Goal: Task Accomplishment & Management: Complete application form

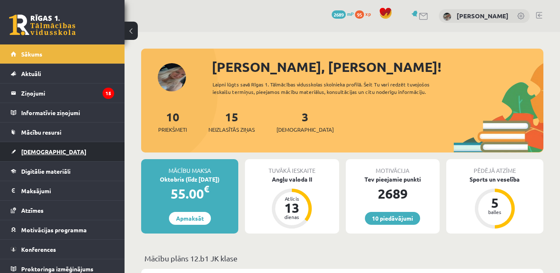
click at [71, 156] on link "[DEMOGRAPHIC_DATA]" at bounding box center [62, 151] width 103 height 19
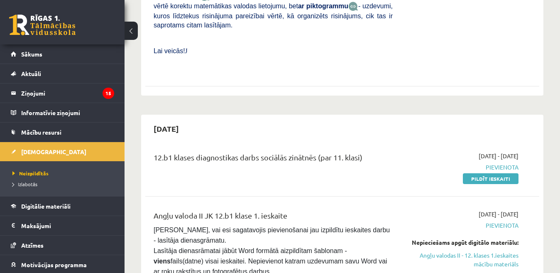
scroll to position [432, 0]
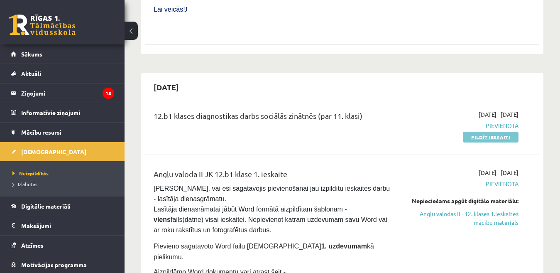
click at [487, 132] on link "Pildīt ieskaiti" at bounding box center [491, 137] width 56 height 11
click at [470, 132] on link "Pildīt ieskaiti" at bounding box center [491, 137] width 56 height 11
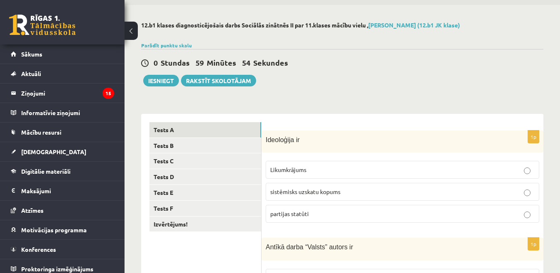
scroll to position [41, 0]
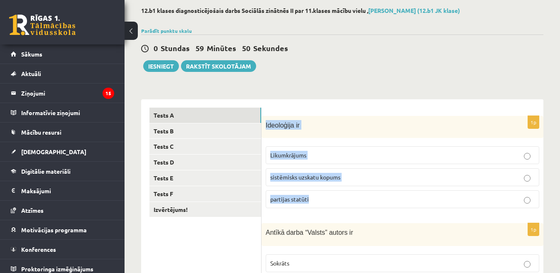
drag, startPoint x: 264, startPoint y: 124, endPoint x: 347, endPoint y: 196, distance: 109.4
click at [347, 196] on div "1p Ideoloģija ir Likumkrājums sistēmisks uzskatu kopums partijas statūti" at bounding box center [402, 165] width 282 height 99
copy div "Ideoloģija ir Likumkrājums sistēmisks uzskatu kopums partijas statūti"
click at [316, 177] on span "sistēmisks uzskatu kopums" at bounding box center [305, 176] width 70 height 7
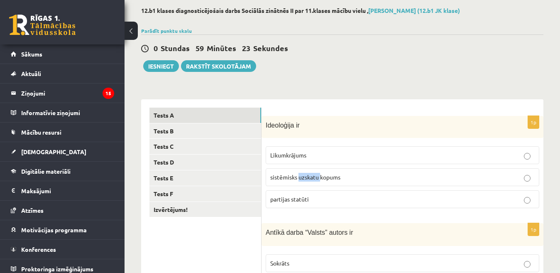
click at [316, 177] on span "sistēmisks uzskatu kopums" at bounding box center [305, 176] width 70 height 7
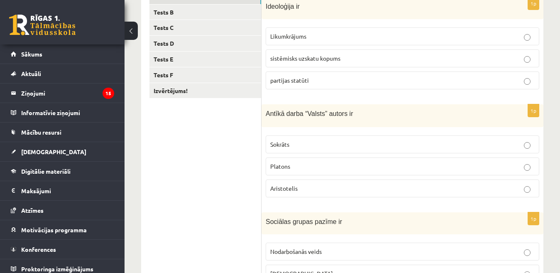
scroll to position [166, 0]
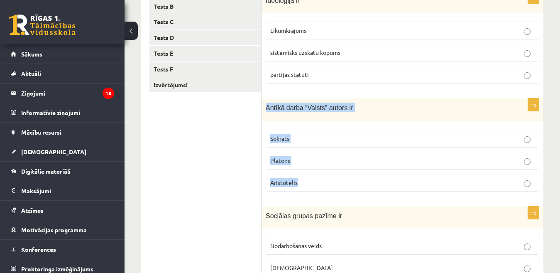
drag, startPoint x: 265, startPoint y: 108, endPoint x: 393, endPoint y: 182, distance: 147.8
click at [393, 182] on div "1p Antīkā darba “Valsts” autors ir Sokrāts Platons Aristotelis" at bounding box center [402, 148] width 282 height 100
copy div "Antīkā darba “Valsts” autors ir Sokrāts Platons Aristotelis"
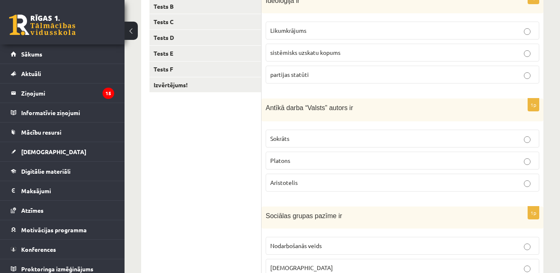
drag, startPoint x: 331, startPoint y: 199, endPoint x: 332, endPoint y: 195, distance: 4.7
click at [332, 195] on form "1p Ideoloģija ir Likumkrājums sistēmisks uzskatu kopums partijas statūti 1p Ant…" at bounding box center [402, 251] width 265 height 536
click at [329, 159] on p "Platons" at bounding box center [402, 160] width 264 height 9
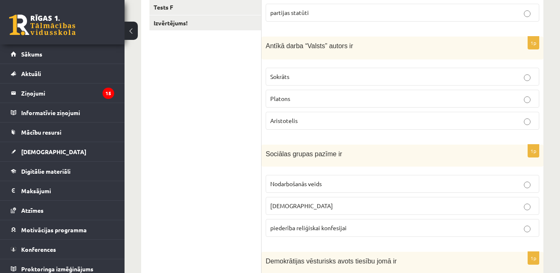
scroll to position [290, 0]
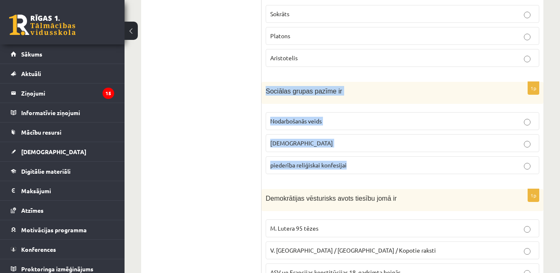
drag, startPoint x: 291, startPoint y: 95, endPoint x: 414, endPoint y: 177, distance: 147.8
click at [414, 177] on div "1p Sociālas grupas pazīme ir Nodarbošanās veids individuālisms piederība reliģi…" at bounding box center [402, 131] width 282 height 99
copy div "Sociālas grupas pazīme ir Nodarbošanās veids individuālisms piederība reliģiska…"
click at [244, 209] on ul "Tests A Tests B Tests C Tests D Tests E Tests F Izvērtējums!" at bounding box center [205, 127] width 112 height 536
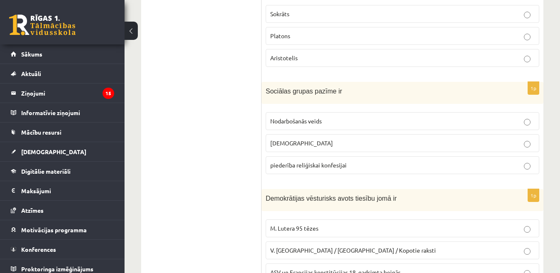
click at [291, 119] on span "Nodarbošanās veids" at bounding box center [295, 120] width 51 height 7
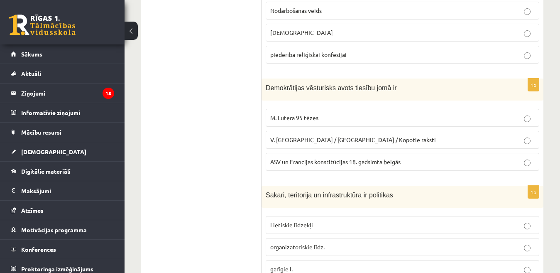
scroll to position [415, 0]
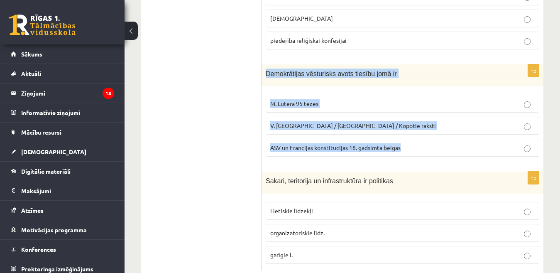
drag, startPoint x: 265, startPoint y: 70, endPoint x: 450, endPoint y: 149, distance: 201.8
click at [450, 149] on div "1p Demokrātijas vēsturisks avots tiesību jomā ir M. Lutera 95 tēzes V. Ļeņina /…" at bounding box center [402, 113] width 282 height 99
copy div "Demokrātijas vēsturisks avots tiesību jomā ir M. Lutera 95 tēzes V. Ļeņina / Uļ…"
click at [257, 166] on ul "Tests A Tests B Tests C Tests D Tests E Tests F Izvērtējums!" at bounding box center [205, 2] width 112 height 536
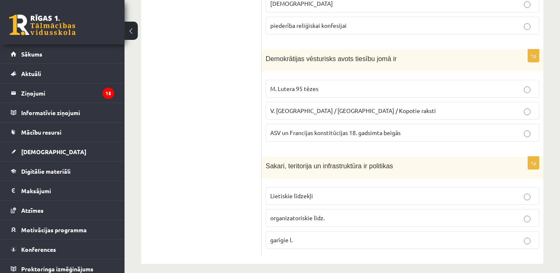
scroll to position [438, 0]
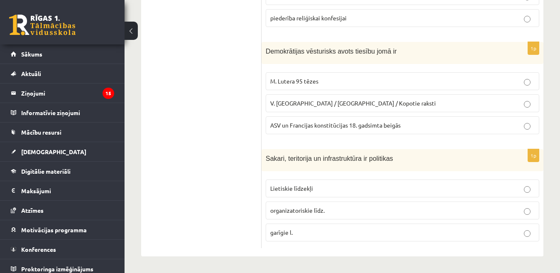
click at [504, 128] on p "ASV un Francijas konstitūcijas 18. gadsimta beigās" at bounding box center [402, 125] width 264 height 9
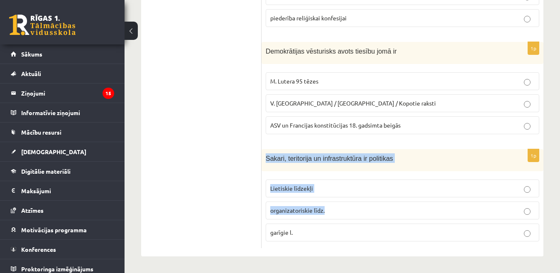
drag, startPoint x: 270, startPoint y: 158, endPoint x: 429, endPoint y: 220, distance: 170.2
click at [428, 215] on div "1p Sakari, teritorija un infrastruktūra ir politikas Lietiskie līdzekļi organiz…" at bounding box center [402, 198] width 282 height 99
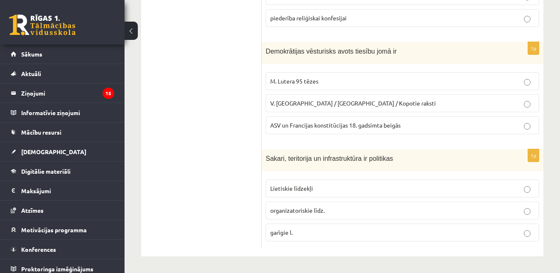
drag, startPoint x: 260, startPoint y: 141, endPoint x: 270, endPoint y: 162, distance: 24.1
drag, startPoint x: 263, startPoint y: 157, endPoint x: 281, endPoint y: 157, distance: 17.4
drag, startPoint x: 422, startPoint y: 166, endPoint x: 354, endPoint y: 246, distance: 106.0
click at [423, 166] on div "Sakari, teritorija un infrastruktūra ir politikas" at bounding box center [402, 160] width 282 height 22
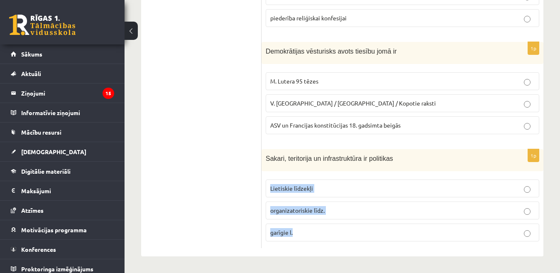
drag, startPoint x: 319, startPoint y: 233, endPoint x: 263, endPoint y: 164, distance: 89.3
click at [263, 168] on div "1p Sakari, teritorija un infrastruktūra ir politikas Lietiskie līdzekļi organiz…" at bounding box center [402, 198] width 282 height 99
copy div "Sakari, teritorija un infrastruktūra ir politikas Lietiskie līdzekļi organizato…"
drag, startPoint x: 242, startPoint y: 237, endPoint x: 256, endPoint y: 215, distance: 25.8
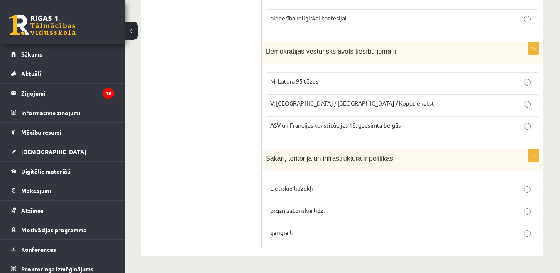
click at [297, 189] on span "Lietiskie līdzekļi" at bounding box center [291, 187] width 43 height 7
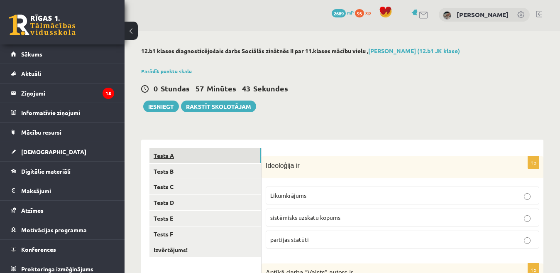
scroll to position [0, 0]
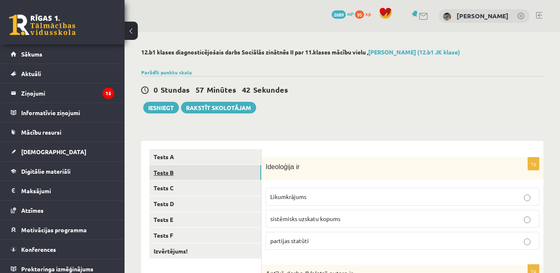
click at [213, 171] on link "Tests B" at bounding box center [205, 172] width 112 height 15
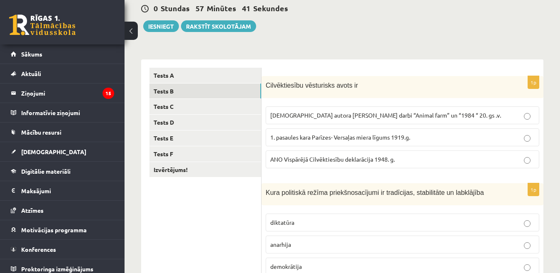
scroll to position [83, 0]
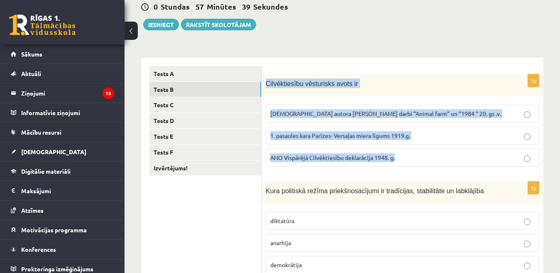
drag, startPoint x: 264, startPoint y: 82, endPoint x: 444, endPoint y: 158, distance: 195.6
click at [444, 158] on div "1p Cilvēktiesību vēsturisks avots ir Angļu autora George Orwell darbi “Animal f…" at bounding box center [402, 123] width 282 height 99
copy div "Cilvēktiesību vēsturisks avots ir Angļu autora George Orwell darbi “Animal farm…"
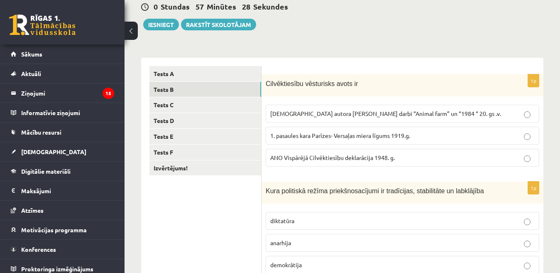
click at [290, 157] on span "ANO Vispārējā Cilvēktiesību deklarācija 1948. g." at bounding box center [332, 156] width 124 height 7
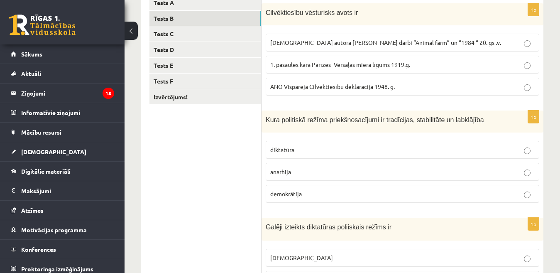
scroll to position [166, 0]
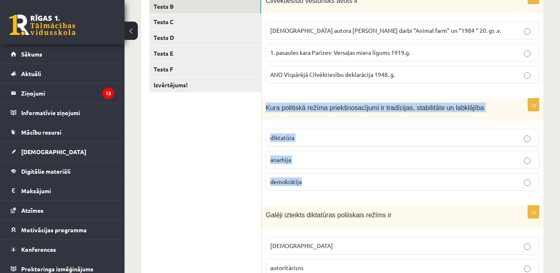
drag, startPoint x: 262, startPoint y: 105, endPoint x: 451, endPoint y: 179, distance: 202.5
click at [451, 179] on div "1p Kura politiskā režīma priekšnosacījumi ir tradīcijas, stabilitāte un labklāj…" at bounding box center [402, 147] width 282 height 99
copy div "Kura politiskā režīma priekšnosacījumi ir tradīcijas, stabilitāte un labklājība…"
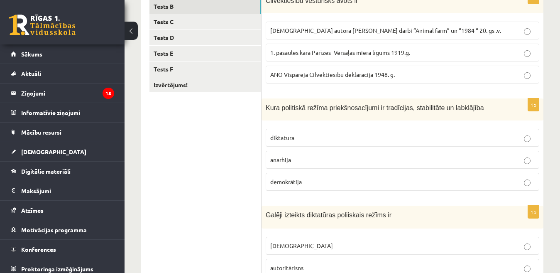
drag, startPoint x: 224, startPoint y: 187, endPoint x: 231, endPoint y: 183, distance: 7.8
click at [226, 187] on ul "Tests A Tests B Tests C Tests D Tests E Tests F Izvērtējums!" at bounding box center [205, 251] width 112 height 536
click at [288, 179] on span "demokrātija" at bounding box center [286, 181] width 32 height 7
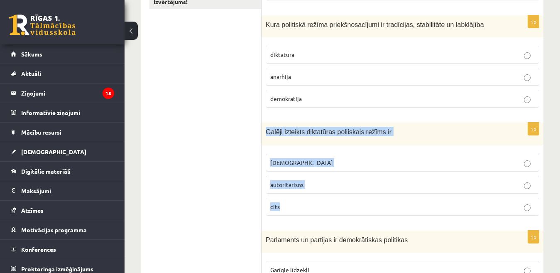
drag, startPoint x: 282, startPoint y: 130, endPoint x: 412, endPoint y: 199, distance: 147.7
click at [412, 199] on div "1p Galēji izteikts diktatūras poliiskais režīms ir totalitārisms autoritārisns …" at bounding box center [402, 172] width 282 height 100
copy div "Galēji izteikts diktatūras poliiskais režīms ir totalitārisms autoritārisns cits"
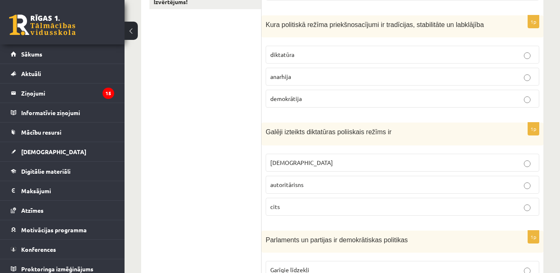
drag, startPoint x: 244, startPoint y: 192, endPoint x: 295, endPoint y: 153, distance: 63.6
click at [244, 190] on ul "Tests A Tests B Tests C Tests D Tests E Tests F Izvērtējums!" at bounding box center [205, 168] width 112 height 536
click at [310, 160] on p "totalitārisms" at bounding box center [402, 162] width 264 height 9
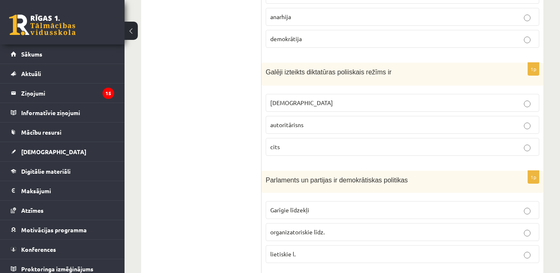
scroll to position [332, 0]
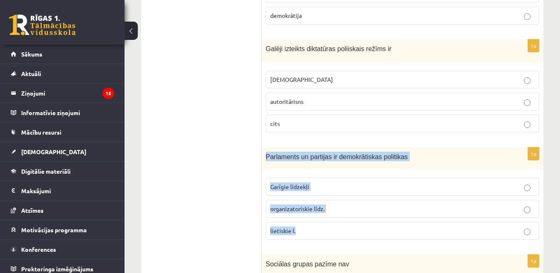
drag, startPoint x: 292, startPoint y: 154, endPoint x: 432, endPoint y: 229, distance: 159.6
click at [432, 229] on div "1p Parlaments un partijas ir demokrātiskas politikas Garīgie līdzekļi organizat…" at bounding box center [402, 196] width 282 height 99
copy div "Parlaments un partijas ir demokrātiskas politikas Garīgie līdzekļi organizatori…"
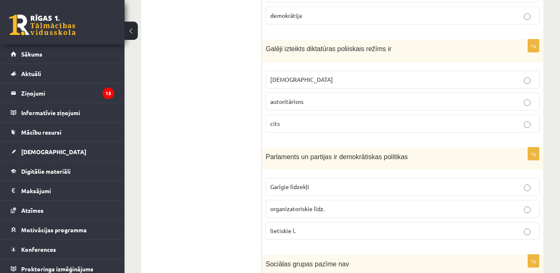
drag, startPoint x: 255, startPoint y: 232, endPoint x: 285, endPoint y: 211, distance: 37.0
click at [255, 232] on ul "Tests A Tests B Tests C Tests D Tests E Tests F Izvērtējums!" at bounding box center [205, 85] width 112 height 536
click at [297, 207] on span "organizatoriskie līdz." at bounding box center [297, 208] width 54 height 7
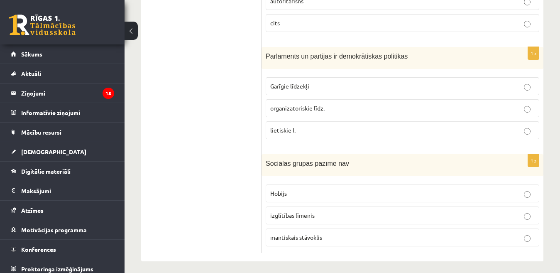
scroll to position [438, 0]
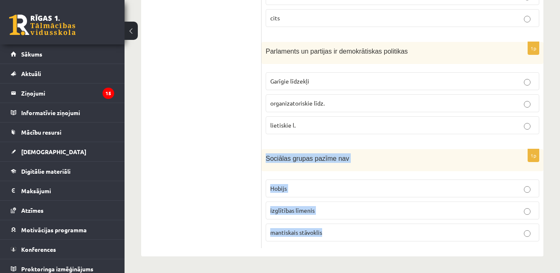
drag, startPoint x: 269, startPoint y: 156, endPoint x: 404, endPoint y: 226, distance: 151.4
click at [404, 226] on div "1p Sociālas grupas pazīme nav Hobijs izglītības līmenis mantiskais stāvoklis" at bounding box center [402, 198] width 282 height 99
copy div "Sociālas grupas pazīme nav Hobijs izglītības līmenis mantiskais stāvoklis"
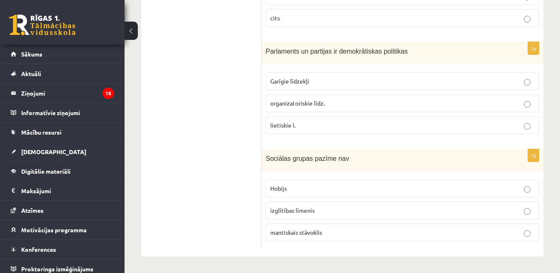
click at [290, 188] on p "Hobijs" at bounding box center [402, 188] width 264 height 9
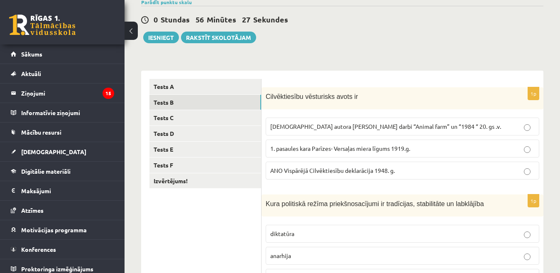
scroll to position [23, 0]
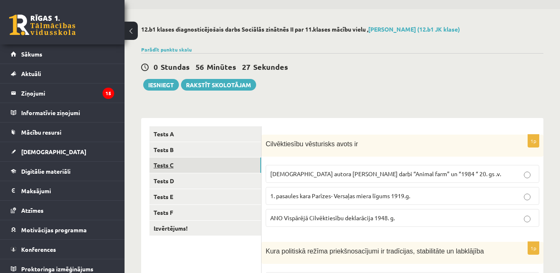
click at [208, 163] on link "Tests C" at bounding box center [205, 164] width 112 height 15
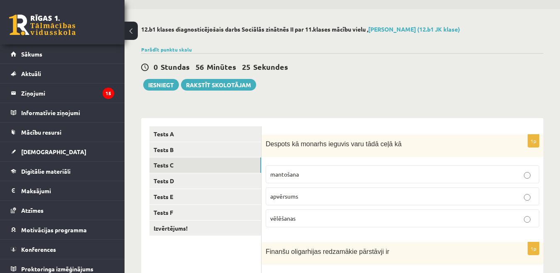
scroll to position [64, 0]
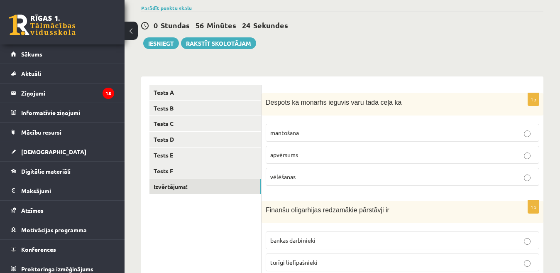
drag, startPoint x: 195, startPoint y: 188, endPoint x: 166, endPoint y: 195, distance: 29.4
click at [168, 189] on link "Izvērtējums!" at bounding box center [205, 186] width 112 height 15
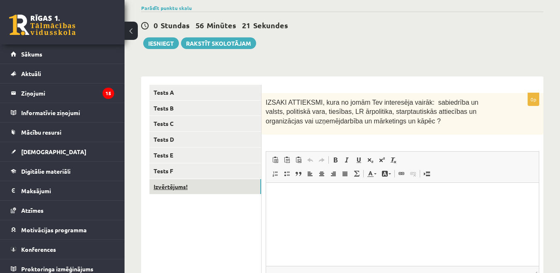
scroll to position [0, 0]
click at [202, 118] on link "Tests C" at bounding box center [205, 123] width 112 height 15
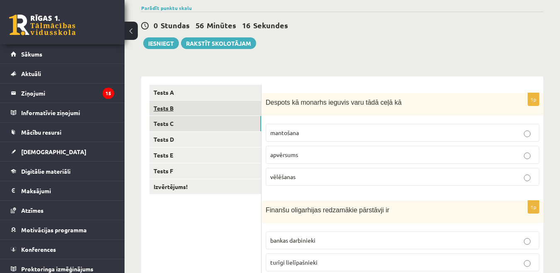
click at [200, 102] on link "Tests B" at bounding box center [205, 107] width 112 height 15
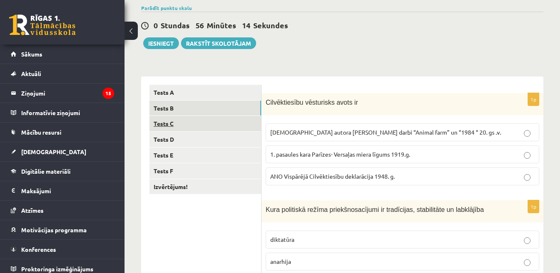
click at [215, 122] on link "Tests C" at bounding box center [205, 123] width 112 height 15
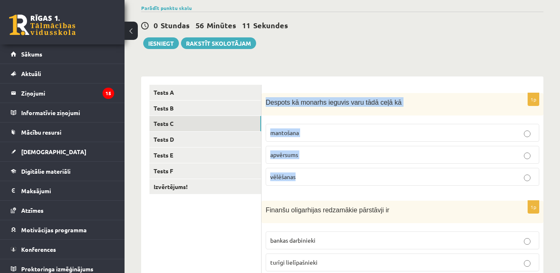
drag, startPoint x: 265, startPoint y: 102, endPoint x: 391, endPoint y: 175, distance: 146.3
click at [391, 175] on div "1p Despots kā monarhs ieguvis varu tādā ceļā kā mantošana apvērsums vēlēšanas" at bounding box center [402, 143] width 282 height 100
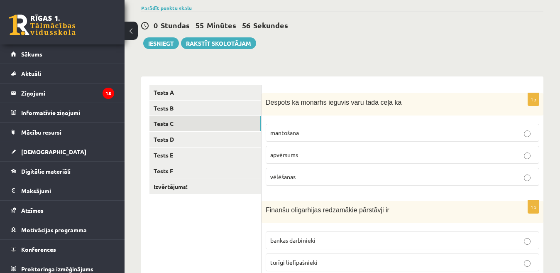
drag, startPoint x: 223, startPoint y: 229, endPoint x: 241, endPoint y: 200, distance: 33.9
click at [304, 151] on p "apvērsums" at bounding box center [402, 154] width 264 height 9
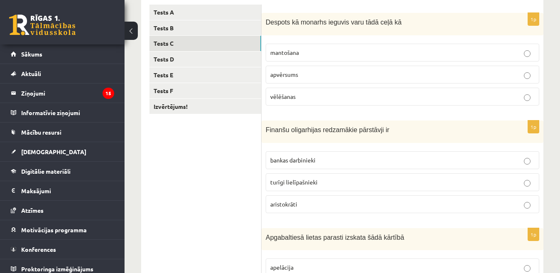
scroll to position [147, 0]
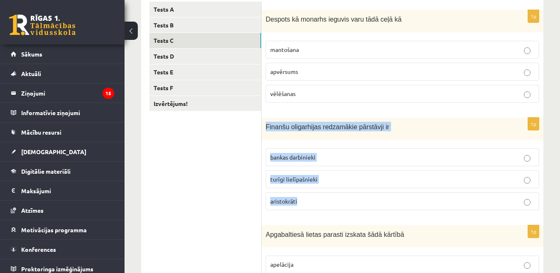
drag, startPoint x: 265, startPoint y: 127, endPoint x: 394, endPoint y: 200, distance: 147.9
click at [394, 200] on div "1p Finanšu oligarhijas redzamākie pārstāvji ir bankas darbinieki turīgi lielīpa…" at bounding box center [402, 166] width 282 height 99
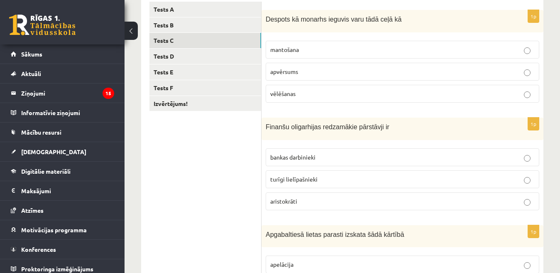
drag, startPoint x: 241, startPoint y: 219, endPoint x: 188, endPoint y: 219, distance: 53.5
click at [185, 219] on ul "Tests A Tests B Tests C Tests D Tests E Tests F Izvērtējums!" at bounding box center [205, 270] width 112 height 537
click at [297, 185] on label "turīgi lielīpašnieki" at bounding box center [401, 179] width 273 height 18
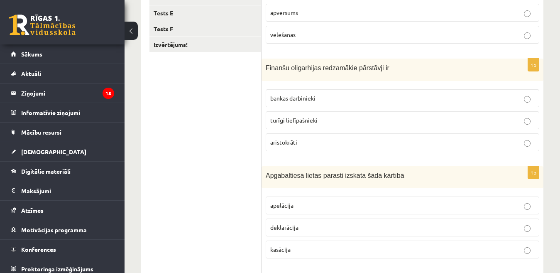
scroll to position [230, 0]
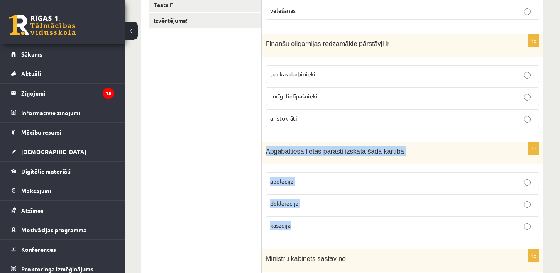
drag, startPoint x: 281, startPoint y: 153, endPoint x: 424, endPoint y: 226, distance: 159.7
click at [424, 226] on div "1p Apgabaltiesā lietas parasti izskata šādā kārtībā apelācija deklarācija kasāc…" at bounding box center [402, 191] width 282 height 99
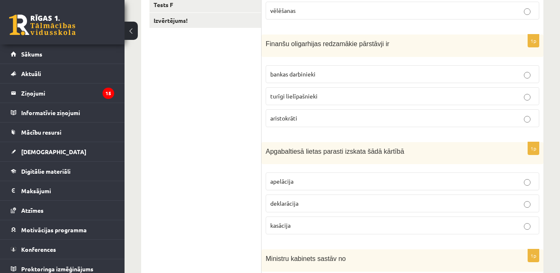
click at [261, 176] on ul "Tests A Tests B Tests C Tests D Tests E Tests F Izvērtējums!" at bounding box center [205, 187] width 112 height 537
click at [283, 182] on span "apelācija" at bounding box center [281, 180] width 23 height 7
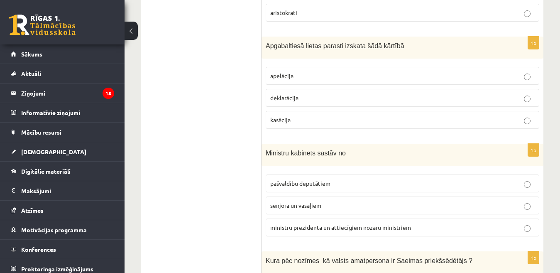
scroll to position [355, 0]
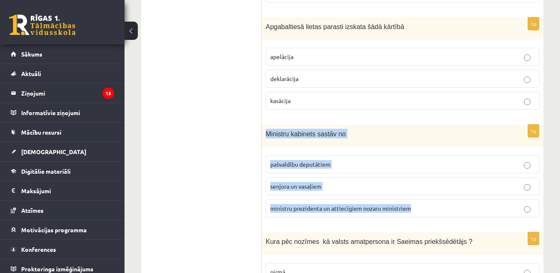
drag, startPoint x: 265, startPoint y: 134, endPoint x: 419, endPoint y: 217, distance: 174.1
click at [419, 218] on div "1p Ministru kabinets sastāv no pašvaldību deputātiem senjora un vasaļiem minist…" at bounding box center [402, 174] width 282 height 100
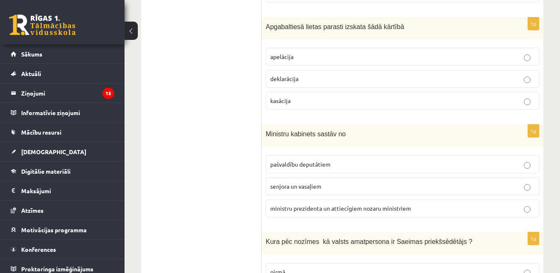
click at [217, 163] on ul "Tests A Tests B Tests C Tests D Tests E Tests F Izvērtējums!" at bounding box center [205, 62] width 112 height 537
click at [306, 212] on span "ministru prezidenta un attiecīgiem nozaru ministriem" at bounding box center [340, 207] width 141 height 7
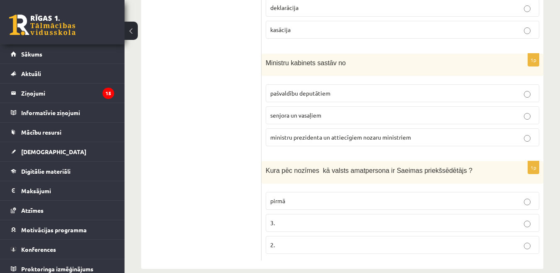
scroll to position [439, 0]
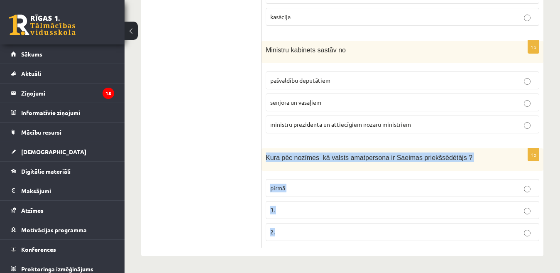
drag, startPoint x: 261, startPoint y: 158, endPoint x: 470, endPoint y: 243, distance: 225.7
click at [470, 243] on div "1p Kura pēc nozīmes kā valsts amatpersona ir Saeimas priekšsēdētājs ? pirmā 3. …" at bounding box center [402, 197] width 282 height 99
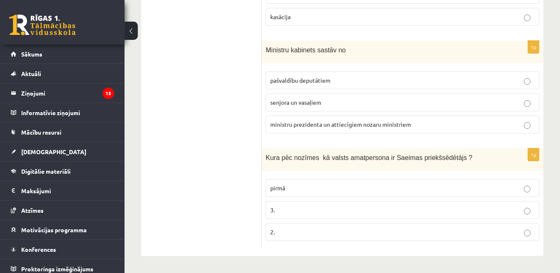
drag, startPoint x: 219, startPoint y: 195, endPoint x: 240, endPoint y: 202, distance: 22.4
click at [289, 226] on label "2." at bounding box center [401, 232] width 273 height 18
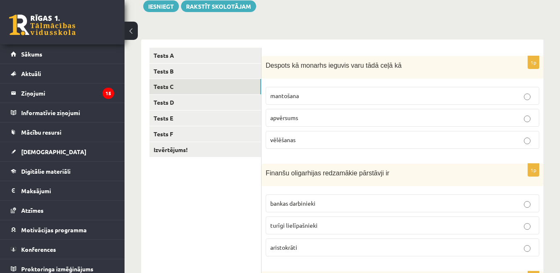
scroll to position [124, 0]
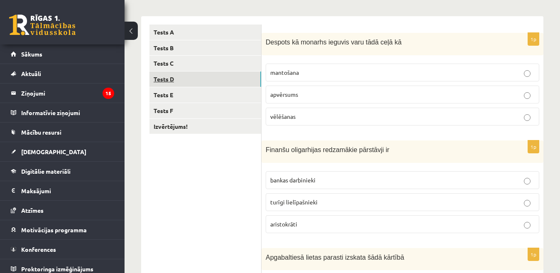
click at [194, 75] on link "Tests D" at bounding box center [205, 78] width 112 height 15
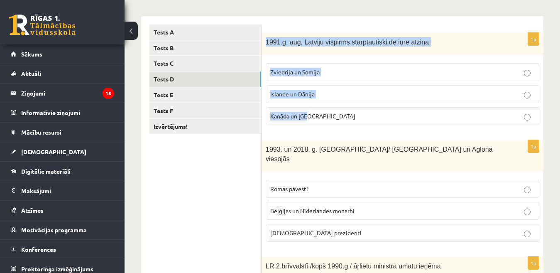
drag, startPoint x: 265, startPoint y: 44, endPoint x: 409, endPoint y: 118, distance: 161.4
click at [409, 118] on div "1p 1991.g. aug. Latviju vispirms starptautiski de iure atzina Zviedrija un Somi…" at bounding box center [402, 82] width 282 height 99
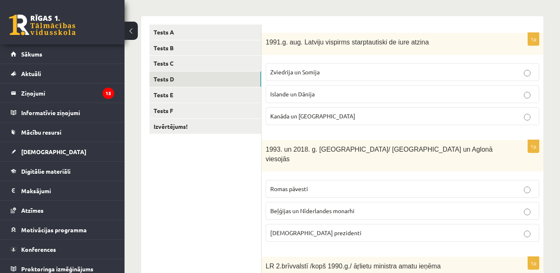
drag, startPoint x: 206, startPoint y: 168, endPoint x: 270, endPoint y: 114, distance: 84.5
drag, startPoint x: 287, startPoint y: 93, endPoint x: 480, endPoint y: 91, distance: 192.5
click at [480, 91] on p "Islande un Dānija" at bounding box center [402, 94] width 264 height 9
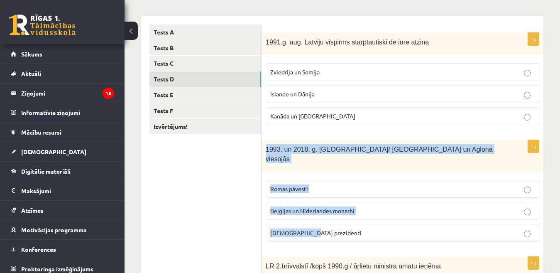
drag, startPoint x: 264, startPoint y: 148, endPoint x: 392, endPoint y: 217, distance: 145.3
click at [392, 217] on div "1p 1993. un 2018. g. Latvijā/ Rīgā un Aglonā viesojās Romas pāvesti Beļģijas un…" at bounding box center [402, 194] width 282 height 108
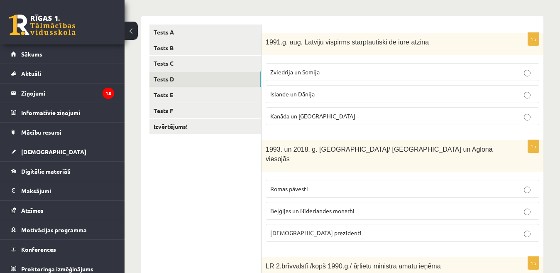
click at [278, 185] on span "Romas pāvesti" at bounding box center [289, 188] width 38 height 7
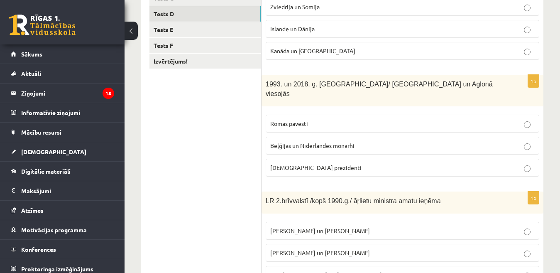
scroll to position [207, 0]
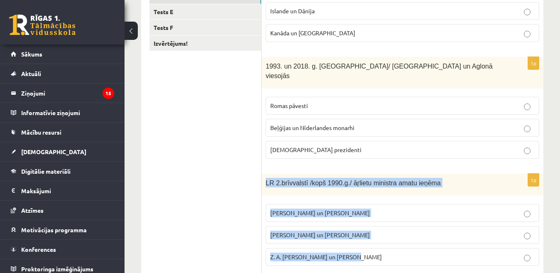
drag, startPoint x: 263, startPoint y: 175, endPoint x: 368, endPoint y: 247, distance: 127.7
click at [368, 247] on div "1p LR 2.brīvvalstī /kopš 1990.g./ āŗlietu ministra amatu ieņēma A. Pinočets un …" at bounding box center [402, 222] width 282 height 99
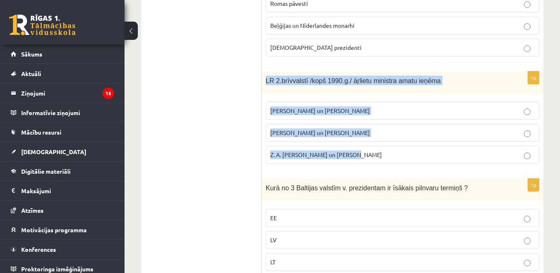
scroll to position [332, 0]
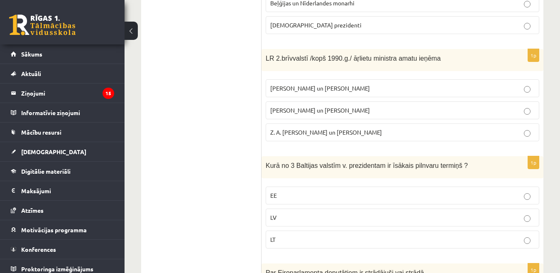
drag, startPoint x: 226, startPoint y: 134, endPoint x: 249, endPoint y: 113, distance: 31.2
click at [226, 133] on ul "Tests A Tests B Tests C Tests D Tests E Tests F Izvērtējums!" at bounding box center [205, 89] width 112 height 545
click at [300, 106] on span "A. Pabriks un J Jurkāns" at bounding box center [320, 109] width 100 height 7
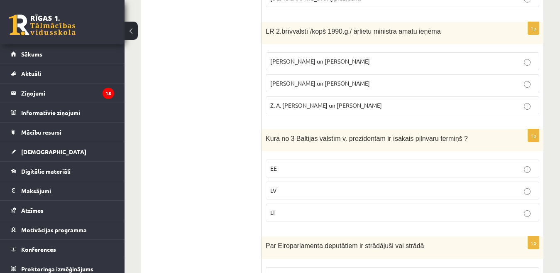
scroll to position [373, 0]
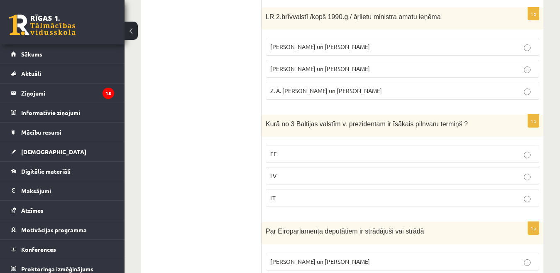
click at [377, 129] on div "1p Kurā no 3 Baltijas valstīm v. prezidentam ir īsākais pilnvaru termiņš ? EE L…" at bounding box center [402, 163] width 282 height 99
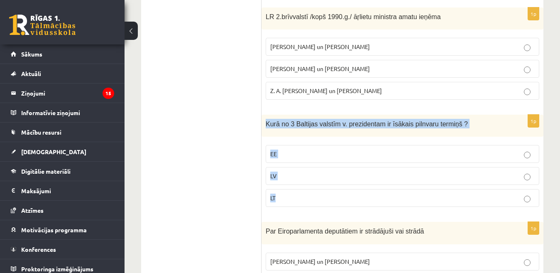
drag, startPoint x: 265, startPoint y: 113, endPoint x: 406, endPoint y: 188, distance: 159.1
click at [406, 188] on div "1p Kurā no 3 Baltijas valstīm v. prezidentam ir īsākais pilnvaru termiņš ? EE L…" at bounding box center [402, 163] width 282 height 99
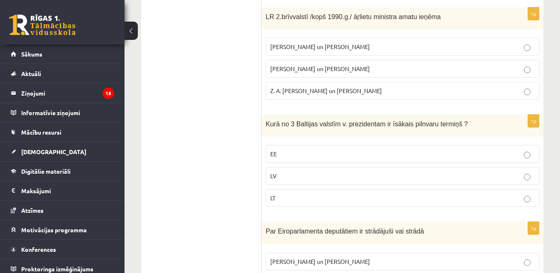
drag, startPoint x: 209, startPoint y: 219, endPoint x: 224, endPoint y: 213, distance: 15.9
click at [217, 217] on ul "Tests A Tests B Tests C Tests D Tests E Tests F Izvērtējums!" at bounding box center [205, 48] width 112 height 545
click at [278, 171] on p "LV" at bounding box center [402, 175] width 264 height 9
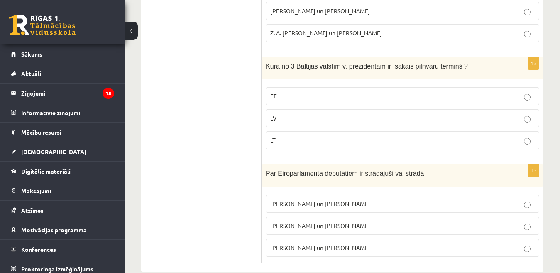
scroll to position [438, 0]
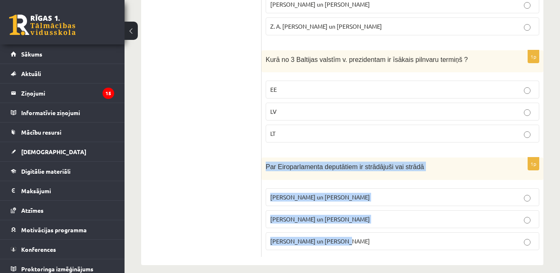
drag, startPoint x: 270, startPoint y: 158, endPoint x: 448, endPoint y: 234, distance: 193.9
click at [448, 234] on div "1p Par Eiroparlamenta deputātiem ir strādājuši vai strādā V. Koziols un A. Kalv…" at bounding box center [402, 206] width 282 height 99
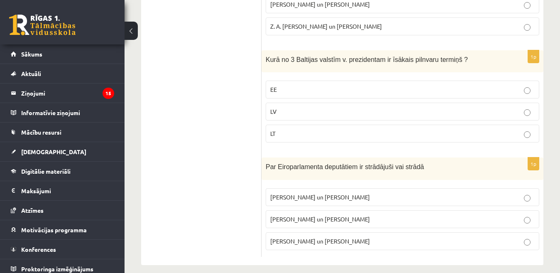
drag, startPoint x: 198, startPoint y: 202, endPoint x: 257, endPoint y: 211, distance: 59.6
click at [280, 215] on span "I. Vaidere un N. Ušakovs" at bounding box center [320, 218] width 100 height 7
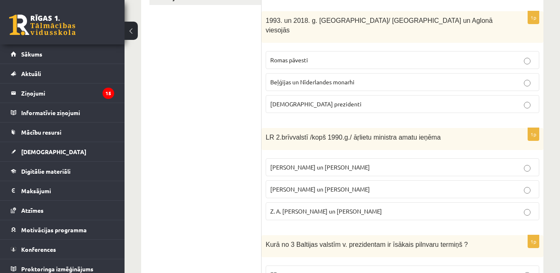
scroll to position [64, 0]
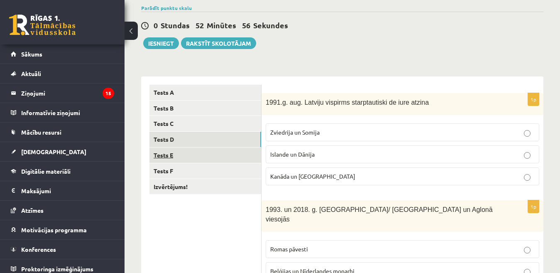
click at [223, 158] on link "Tests E" at bounding box center [205, 154] width 112 height 15
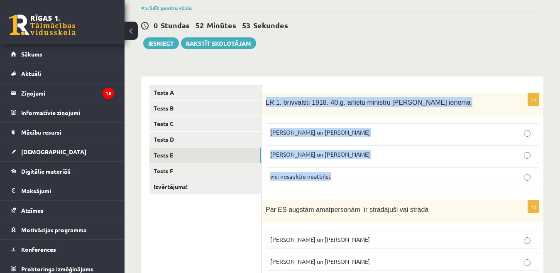
drag, startPoint x: 265, startPoint y: 100, endPoint x: 432, endPoint y: 170, distance: 180.5
click at [432, 170] on div "1p LR 1. brīvvalstī 1918.-40.g. ārlietu ministru amatu ieņēma Z. Meierovics un …" at bounding box center [402, 142] width 282 height 99
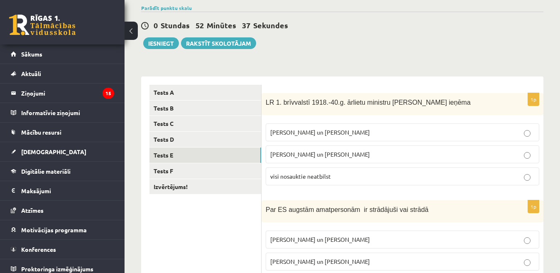
click at [298, 136] on p "Z. Meierovics un V. Munters" at bounding box center [402, 132] width 264 height 9
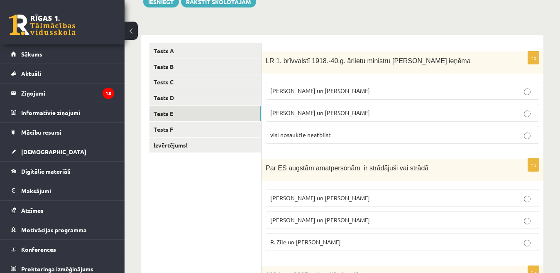
click at [468, 90] on p "Z. Meierovics un V. Munters" at bounding box center [402, 90] width 264 height 9
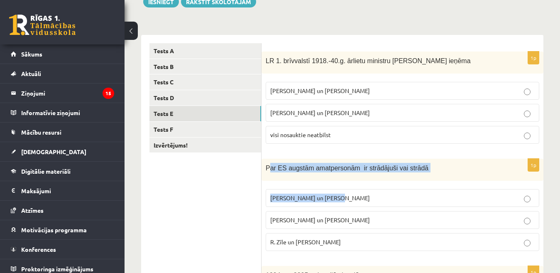
drag, startPoint x: 298, startPoint y: 167, endPoint x: 431, endPoint y: 197, distance: 135.8
click at [431, 197] on div "1p Par ES augstām amatpersonām ir strādājuši vai strādā M. Zālīte un Z. Liepiņš…" at bounding box center [402, 207] width 282 height 99
click at [278, 181] on div "1p Par ES augstām amatpersonām ir strādājuši vai strādā M. Zālīte un Z. Liepiņš…" at bounding box center [402, 207] width 282 height 99
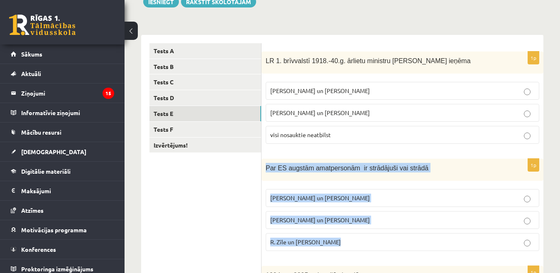
drag, startPoint x: 283, startPoint y: 165, endPoint x: 429, endPoint y: 244, distance: 165.4
click at [429, 244] on div "1p Par ES augstām amatpersonām ir strādājuši vai strādā M. Zālīte un Z. Liepiņš…" at bounding box center [402, 207] width 282 height 99
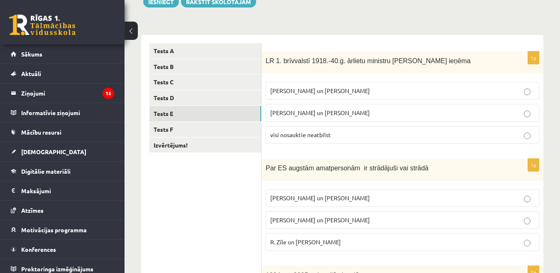
click at [347, 241] on p "R. Zīle un V.Dombrovskis" at bounding box center [402, 241] width 264 height 9
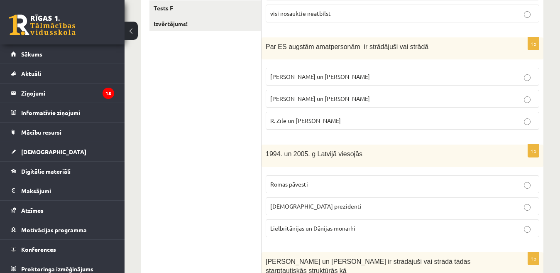
scroll to position [230, 0]
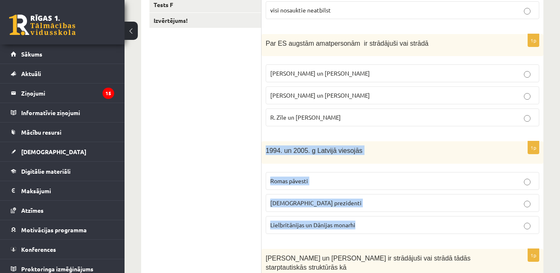
drag, startPoint x: 264, startPoint y: 148, endPoint x: 419, endPoint y: 227, distance: 173.8
click at [419, 227] on div "1p 1994. un 2005. g Latvijā viesojās Romas pāvesti ASV prezidenti Lielbritānija…" at bounding box center [402, 190] width 282 height 99
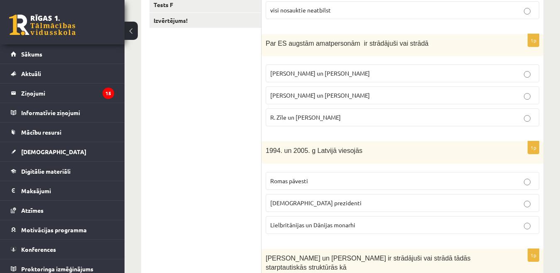
drag, startPoint x: 230, startPoint y: 222, endPoint x: 252, endPoint y: 214, distance: 23.6
click at [231, 222] on ul "Tests A Tests B Tests C Tests D Tests E Tests F Izvērtējums!" at bounding box center [205, 191] width 112 height 545
click at [301, 206] on p "ASV prezidenti" at bounding box center [402, 202] width 264 height 9
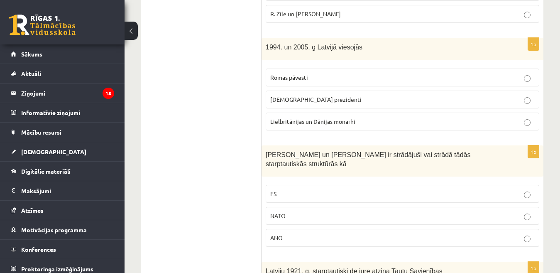
scroll to position [355, 0]
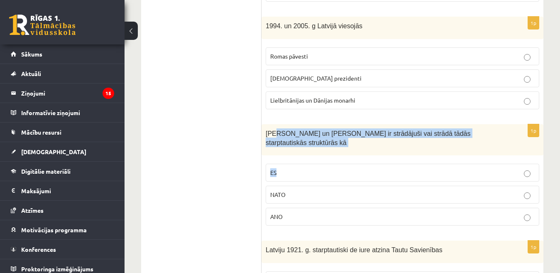
drag, startPoint x: 294, startPoint y: 133, endPoint x: 409, endPoint y: 157, distance: 117.8
click at [409, 157] on div "1p S. Kalniete un V. Dombrovskis ir strādājuši vai strādā tādās starptautiskās …" at bounding box center [402, 178] width 282 height 108
click at [319, 144] on div "S. Kalniete un V. Dombrovskis ir strādājuši vai strādā tādās starptautiskās str…" at bounding box center [402, 140] width 282 height 32
drag, startPoint x: 267, startPoint y: 132, endPoint x: 459, endPoint y: 200, distance: 203.2
click at [459, 200] on div "1p S. Kalniete un V. Dombrovskis ir strādājuši vai strādā tādās starptautiskās …" at bounding box center [402, 178] width 282 height 108
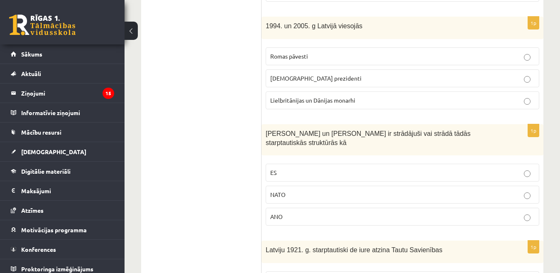
click at [234, 151] on ul "Tests A Tests B Tests C Tests D Tests E Tests F Izvērtējums!" at bounding box center [205, 66] width 112 height 545
click at [291, 168] on p "ES" at bounding box center [402, 172] width 264 height 9
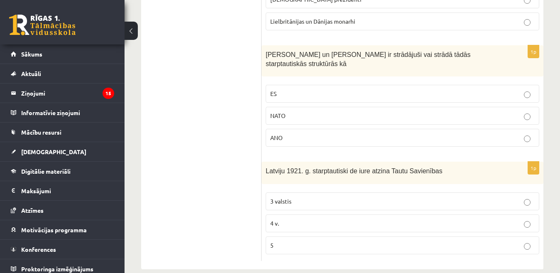
scroll to position [438, 0]
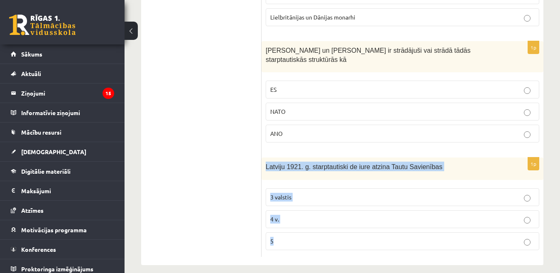
drag, startPoint x: 263, startPoint y: 156, endPoint x: 451, endPoint y: 226, distance: 200.3
click at [451, 226] on div "1p Latviju 1921. g. starptautiski de iure atzina Tautu Savienības 3 valstis 4 v…" at bounding box center [402, 206] width 282 height 99
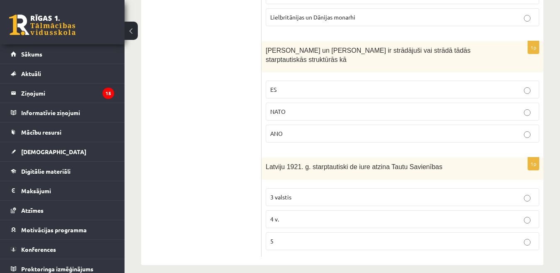
click at [324, 236] on p "5" at bounding box center [402, 240] width 264 height 9
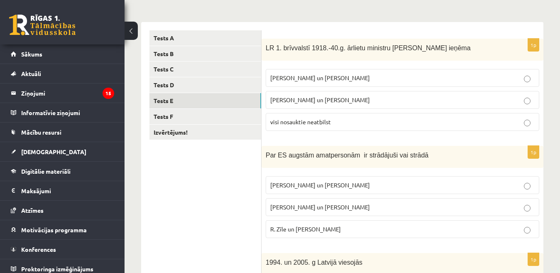
scroll to position [23, 0]
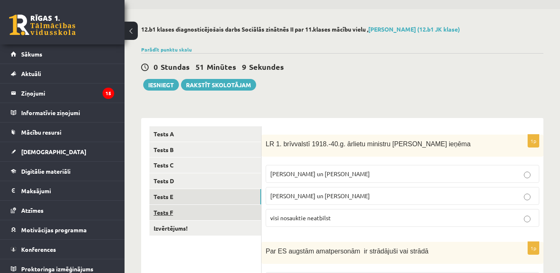
click at [210, 216] on link "Tests F" at bounding box center [205, 212] width 112 height 15
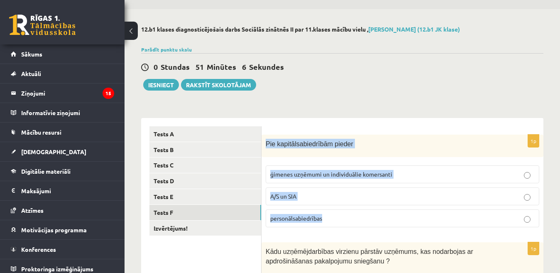
drag, startPoint x: 292, startPoint y: 158, endPoint x: 372, endPoint y: 220, distance: 100.8
click at [372, 220] on div "1p Pie kapitālsabiedrībām pieder ģimenes uzņēmumi un individuālie komersanti A/…" at bounding box center [402, 184] width 282 height 100
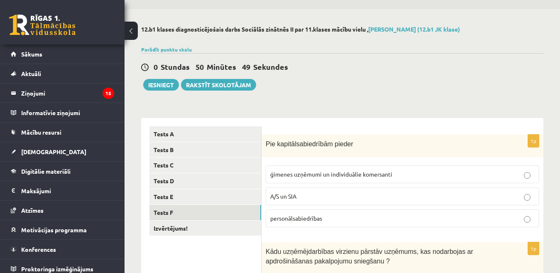
drag, startPoint x: 320, startPoint y: 241, endPoint x: 310, endPoint y: 225, distance: 19.0
click at [297, 191] on label "A/S un SIA" at bounding box center [401, 196] width 273 height 18
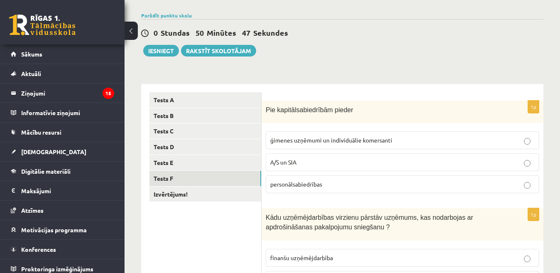
scroll to position [106, 0]
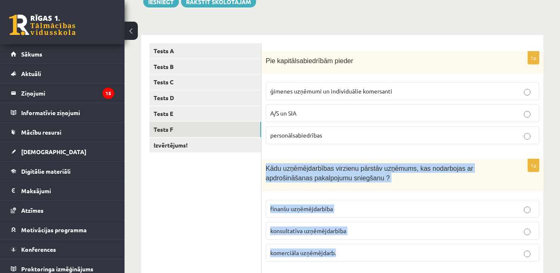
drag, startPoint x: 265, startPoint y: 166, endPoint x: 422, endPoint y: 248, distance: 177.4
click at [422, 248] on div "1p Kādu uzņēmējdarbības virzienu pārstāv uzņēmums, kas nodarbojas ar apdrošināš…" at bounding box center [402, 213] width 282 height 109
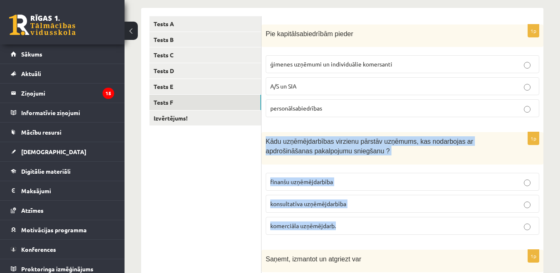
scroll to position [147, 0]
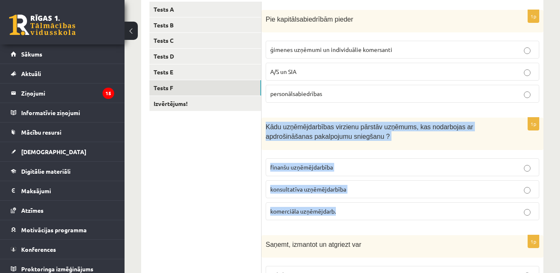
click at [335, 188] on span "konsultatīva uzņēmējdarbība" at bounding box center [308, 188] width 76 height 7
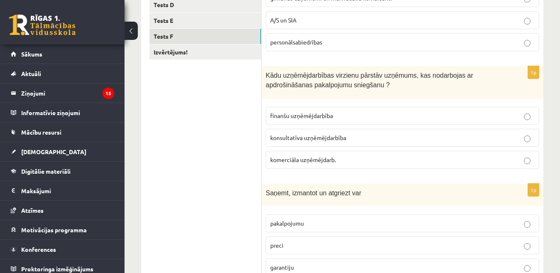
scroll to position [189, 0]
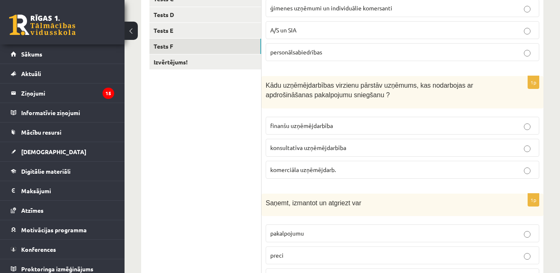
click at [312, 129] on p "finanšu uzņēmējdarbība" at bounding box center [402, 125] width 264 height 9
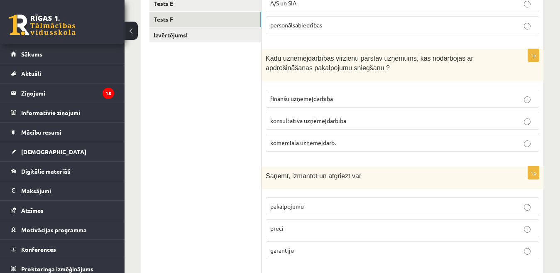
scroll to position [230, 0]
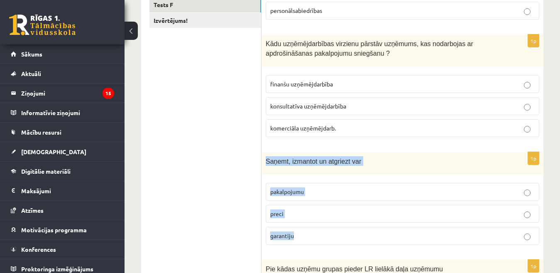
drag, startPoint x: 263, startPoint y: 161, endPoint x: 399, endPoint y: 231, distance: 152.7
click at [399, 231] on div "1p Saņemt, izmantot un atgriezt var pakalpojumu preci garantiju" at bounding box center [402, 202] width 282 height 100
drag, startPoint x: 370, startPoint y: 214, endPoint x: 369, endPoint y: 220, distance: 5.4
drag, startPoint x: 369, startPoint y: 220, endPoint x: 315, endPoint y: 185, distance: 64.4
click at [315, 185] on label "pakalpojumu" at bounding box center [401, 192] width 273 height 18
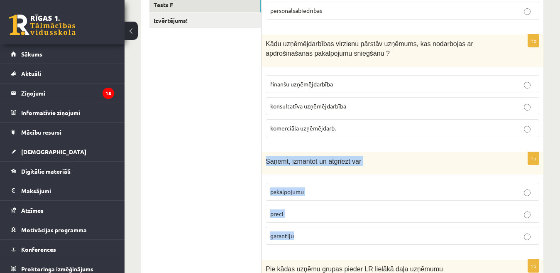
drag, startPoint x: 262, startPoint y: 160, endPoint x: 391, endPoint y: 232, distance: 147.3
click at [391, 232] on div "1p Saņemt, izmantot un atgriezt var pakalpojumu preci garantiju" at bounding box center [402, 202] width 282 height 100
click at [380, 164] on p "Saņemt, izmantot un atgriezt var" at bounding box center [381, 161] width 232 height 10
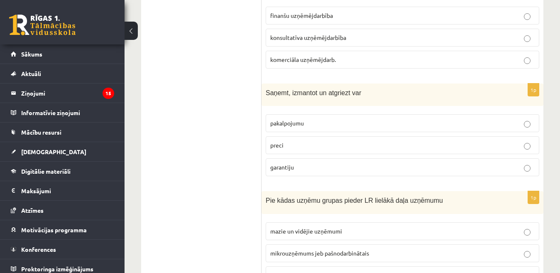
scroll to position [313, 0]
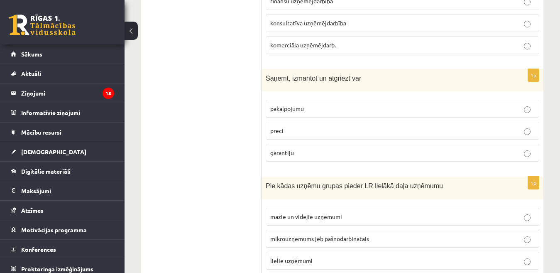
click at [299, 126] on label "preci" at bounding box center [401, 131] width 273 height 18
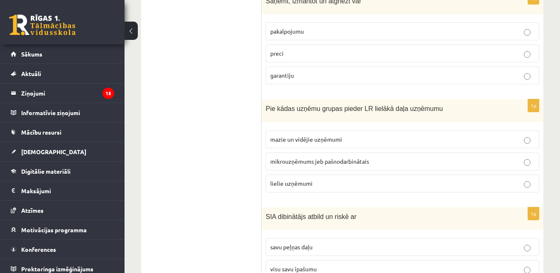
scroll to position [396, 0]
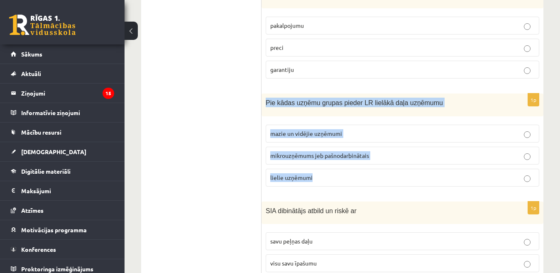
drag, startPoint x: 265, startPoint y: 98, endPoint x: 442, endPoint y: 174, distance: 192.3
click at [442, 174] on div "1p Pie kādas uzņēmu grupas pieder LR lielākā daļa uzņēmumu mazie un vidējie uzņ…" at bounding box center [402, 143] width 282 height 100
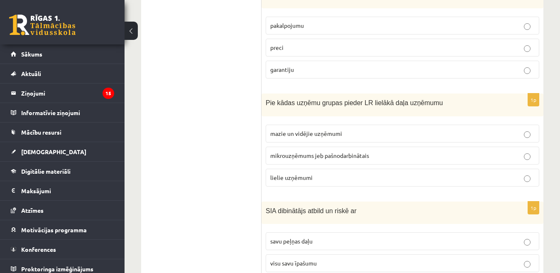
drag, startPoint x: 208, startPoint y: 179, endPoint x: 270, endPoint y: 110, distance: 92.5
click at [216, 173] on ul "Tests A Tests B Tests C Tests D Tests E Tests F Izvērtējums!" at bounding box center [205, 27] width 112 height 548
click at [292, 129] on p "mazie un vidējie uzņēmumi" at bounding box center [402, 133] width 264 height 9
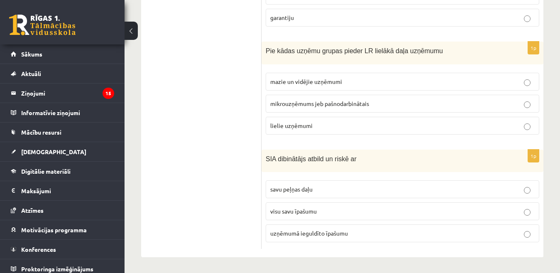
scroll to position [450, 0]
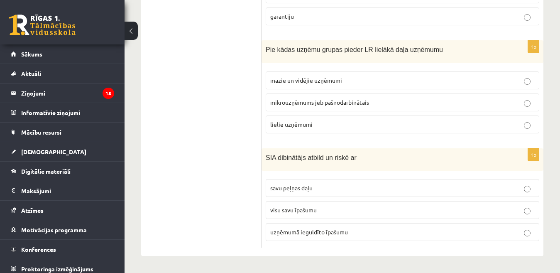
drag, startPoint x: 390, startPoint y: 226, endPoint x: 262, endPoint y: 156, distance: 146.5
click at [279, 170] on div "SIA dibinātājs atbild un riskē ar" at bounding box center [402, 159] width 282 height 23
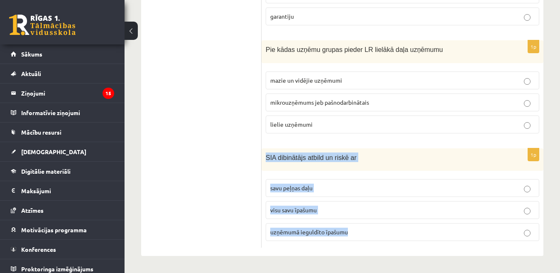
drag, startPoint x: 266, startPoint y: 154, endPoint x: 394, endPoint y: 236, distance: 152.5
click at [394, 236] on div "1p SIA dibinātājs atbild un riskē ar savu peļņas daļu visu savu īpašumu uzņēmum…" at bounding box center [402, 198] width 282 height 100
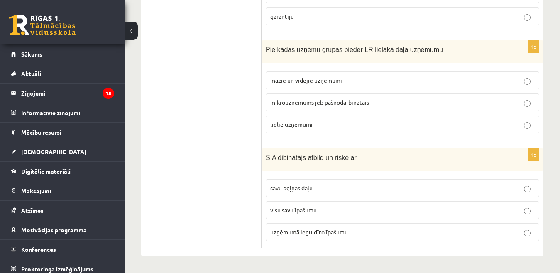
click at [280, 231] on span "uzņēmumā ieguldīto īpašumu" at bounding box center [309, 231] width 78 height 7
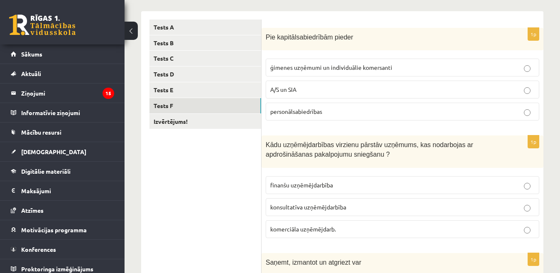
scroll to position [35, 0]
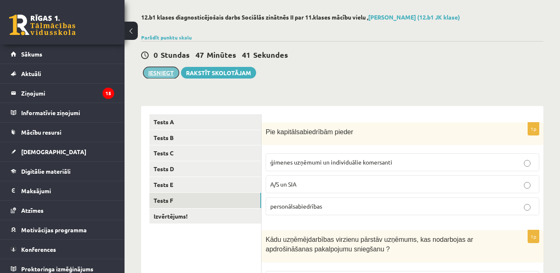
click at [161, 76] on button "Iesniegt" at bounding box center [161, 73] width 36 height 12
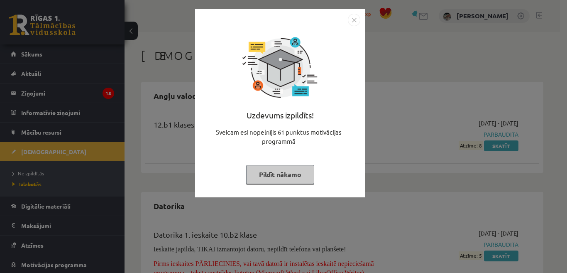
drag, startPoint x: 295, startPoint y: 179, endPoint x: 254, endPoint y: 177, distance: 40.7
click at [249, 185] on div "Uzdevums izpildīts! Sveicam esi nopelnījis 61 punktus motivācijas programmā Pil…" at bounding box center [280, 109] width 160 height 166
click at [255, 175] on button "Pildīt nākamo" at bounding box center [280, 174] width 68 height 19
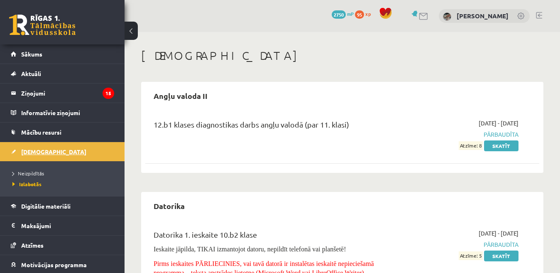
click at [32, 156] on link "[DEMOGRAPHIC_DATA]" at bounding box center [62, 151] width 103 height 19
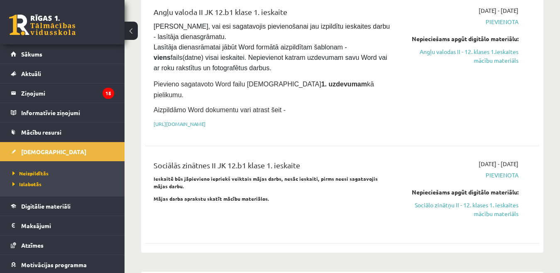
scroll to position [539, 0]
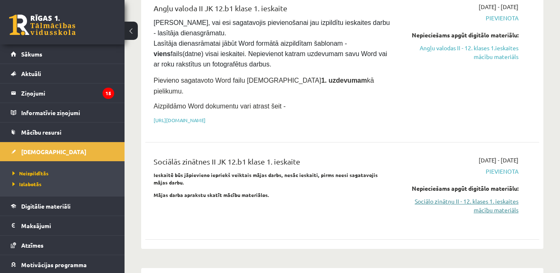
click at [425, 197] on link "Sociālo zinātņu II - 12. klases 1. ieskaites mācību materiāls" at bounding box center [461, 205] width 113 height 17
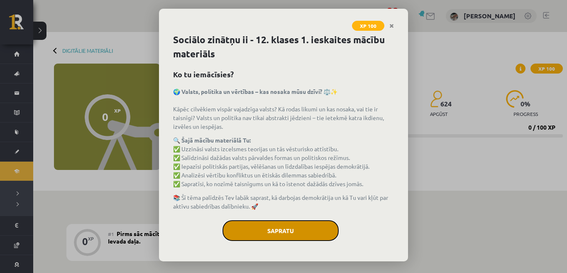
click at [275, 222] on button "Sapratu" at bounding box center [280, 230] width 116 height 21
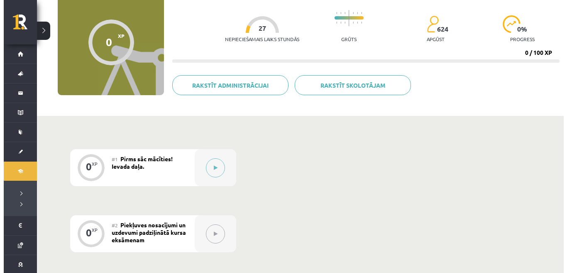
scroll to position [83, 0]
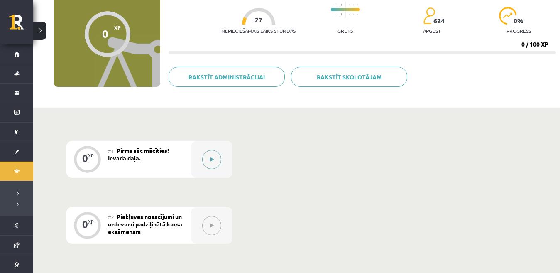
click at [208, 160] on button at bounding box center [211, 159] width 19 height 19
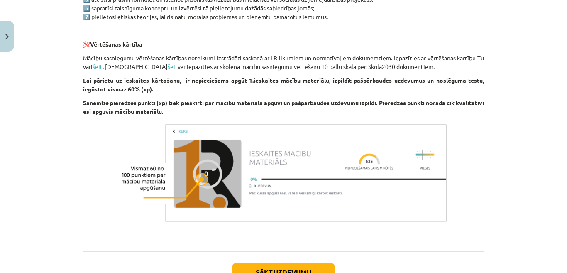
scroll to position [539, 0]
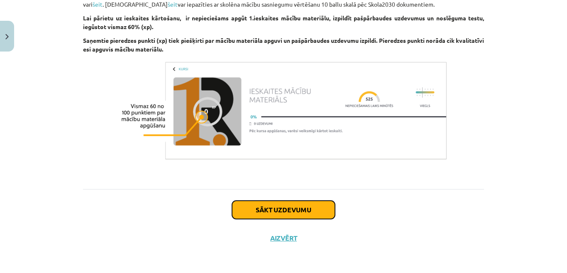
click at [261, 212] on button "Sākt uzdevumu" at bounding box center [283, 209] width 103 height 18
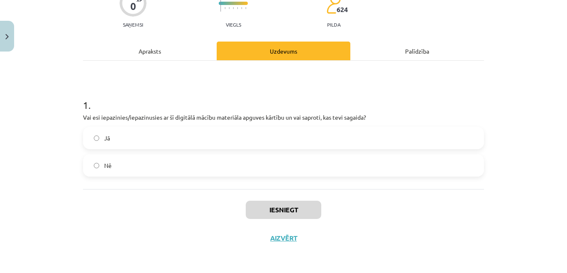
scroll to position [80, 0]
click at [157, 54] on div "Apraksts" at bounding box center [150, 50] width 134 height 19
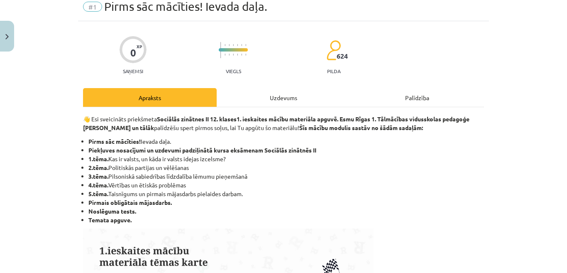
scroll to position [21, 0]
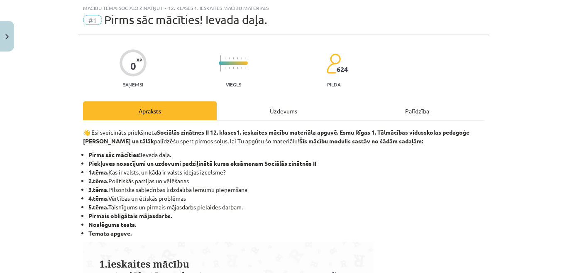
click at [278, 109] on div "Uzdevums" at bounding box center [284, 110] width 134 height 19
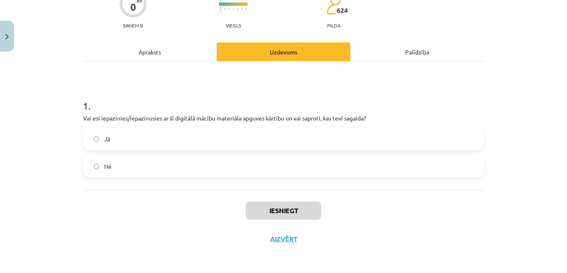
scroll to position [80, 0]
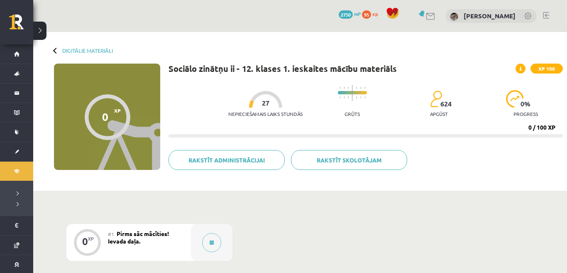
scroll to position [83, 0]
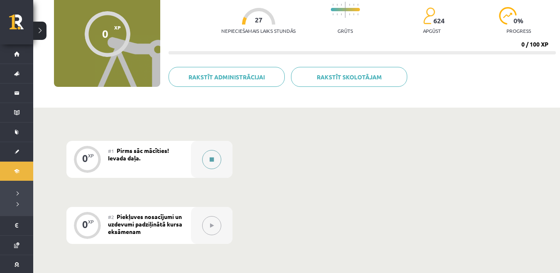
click at [207, 158] on button at bounding box center [211, 159] width 19 height 19
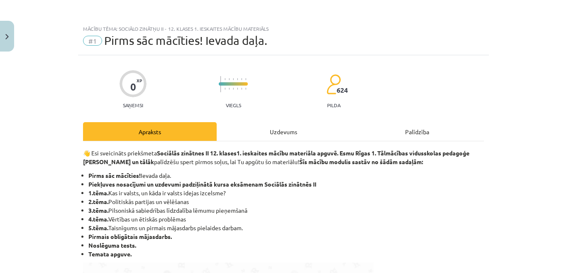
click at [246, 133] on div "Uzdevums" at bounding box center [284, 131] width 134 height 19
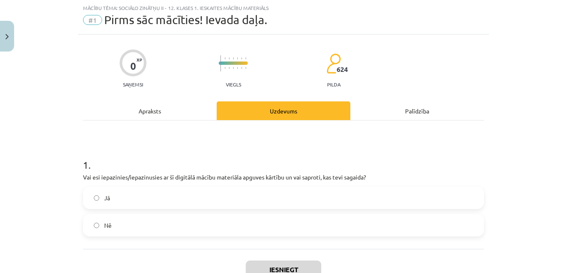
click at [304, 133] on div "1 . Vai esi iepazinies/iepazinusies ar šī digitālā mācību materiāla apguves kār…" at bounding box center [283, 184] width 401 height 128
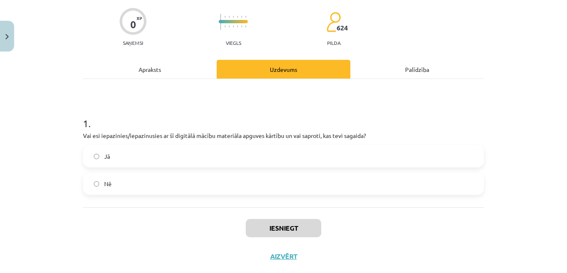
click at [120, 157] on label "Jā" at bounding box center [283, 156] width 399 height 21
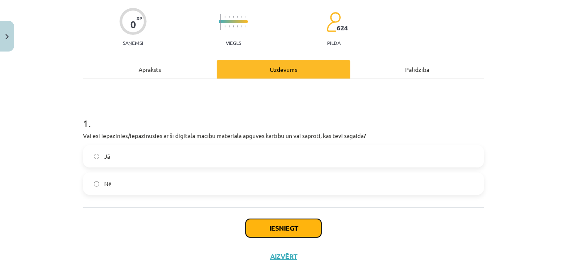
click at [264, 222] on button "Iesniegt" at bounding box center [283, 228] width 75 height 18
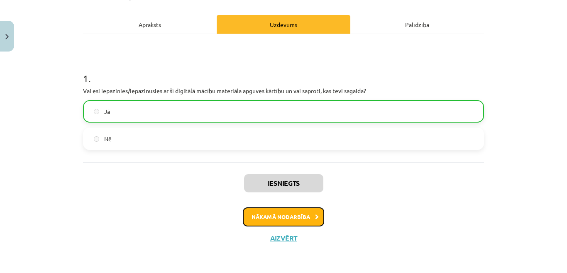
click at [261, 213] on button "Nākamā nodarbība" at bounding box center [283, 216] width 81 height 19
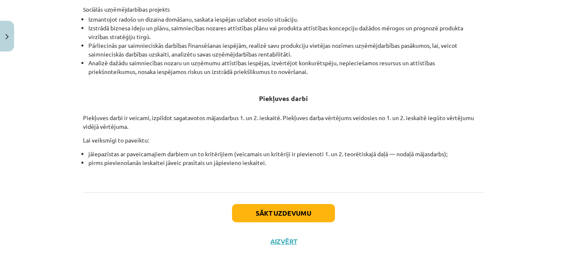
scroll to position [322, 0]
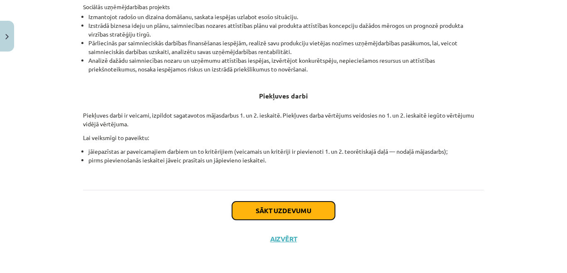
click at [279, 207] on button "Sākt uzdevumu" at bounding box center [283, 210] width 103 height 18
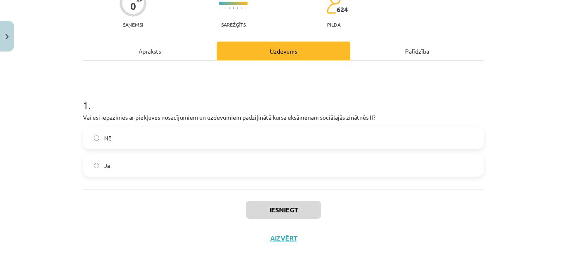
scroll to position [21, 0]
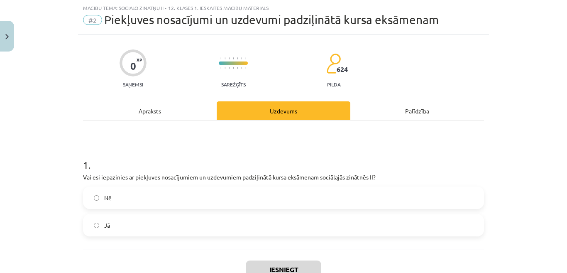
click at [165, 224] on label "Jā" at bounding box center [283, 224] width 399 height 21
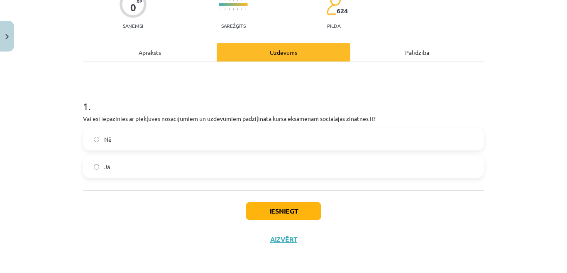
scroll to position [80, 0]
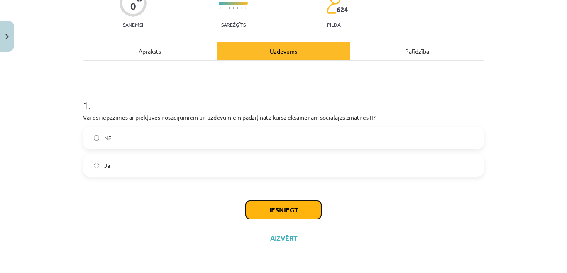
click at [273, 204] on button "Iesniegt" at bounding box center [283, 209] width 75 height 18
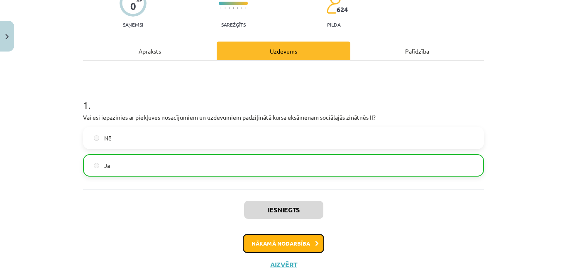
click at [289, 241] on button "Nākamā nodarbība" at bounding box center [283, 243] width 81 height 19
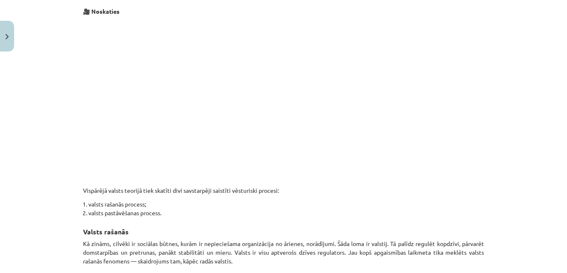
scroll to position [497, 0]
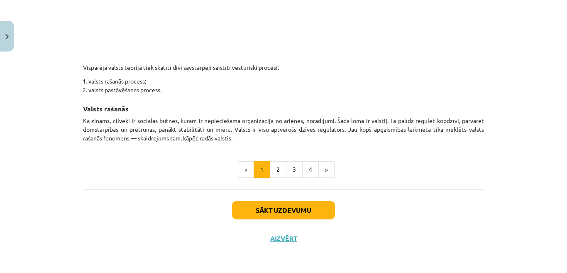
drag, startPoint x: 309, startPoint y: 168, endPoint x: 298, endPoint y: 183, distance: 19.0
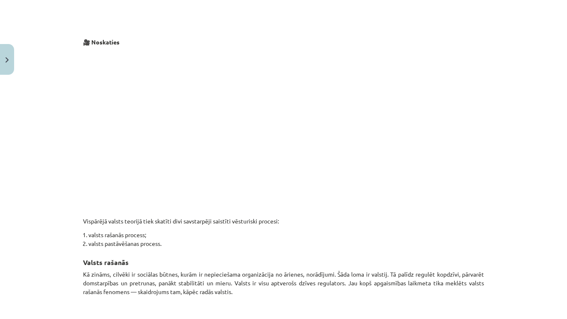
scroll to position [373, 0]
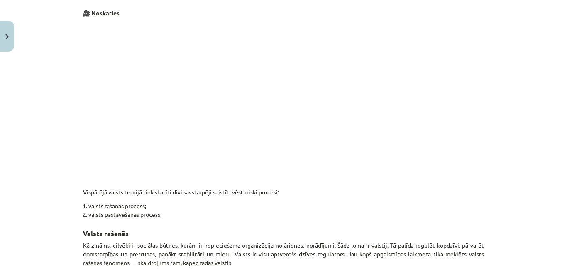
drag, startPoint x: 474, startPoint y: 195, endPoint x: 439, endPoint y: 182, distance: 36.9
click at [469, 195] on p "Vispārējā valsts teorijā tiek skatīti divi savstarpēji saistīti vēsturiski proc…" at bounding box center [283, 187] width 401 height 17
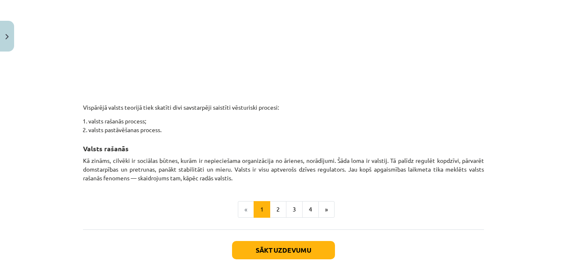
scroll to position [458, 0]
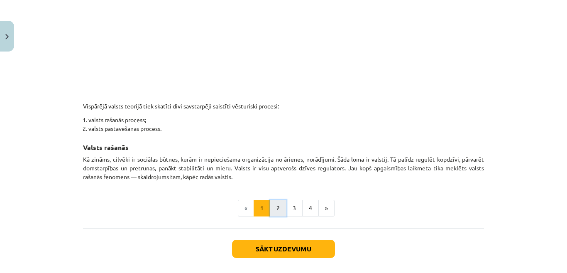
click at [280, 205] on button "2" at bounding box center [278, 208] width 17 height 17
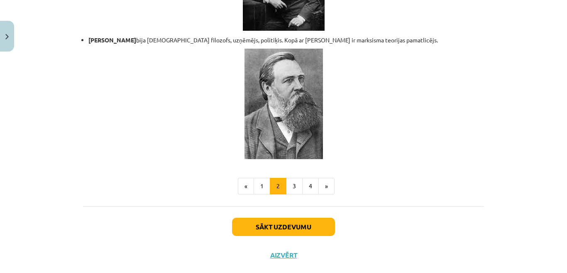
scroll to position [1822, 0]
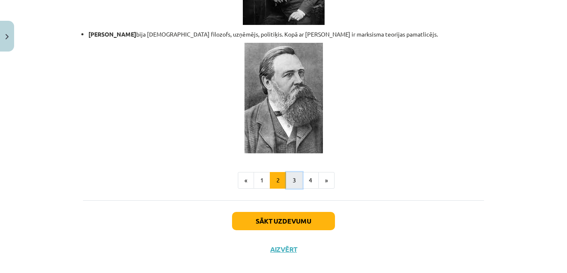
click at [290, 172] on button "3" at bounding box center [294, 180] width 17 height 17
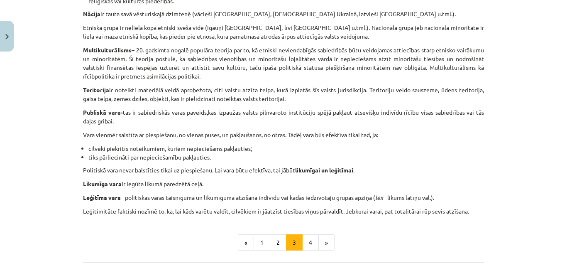
scroll to position [458, 0]
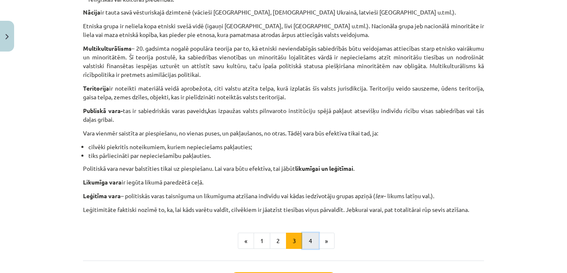
click at [307, 240] on button "4" at bounding box center [310, 240] width 17 height 17
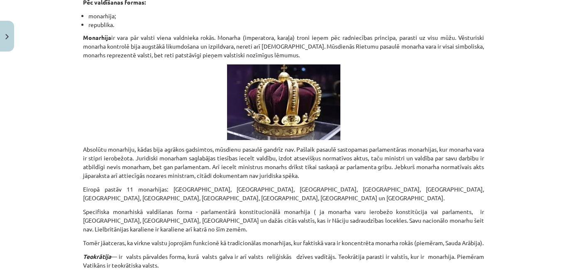
scroll to position [1669, 0]
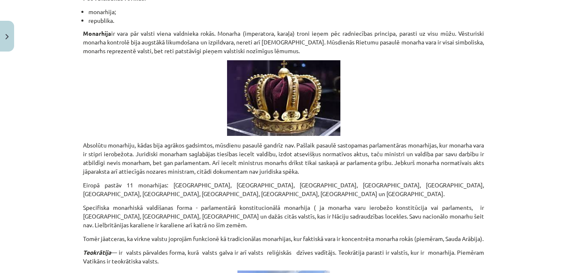
drag, startPoint x: 555, startPoint y: 184, endPoint x: 565, endPoint y: 187, distance: 10.8
click at [565, 187] on div "Mācību tēma: Sociālo zinātņu ii - 12. klases 1. ieskaites mācību materiāls #3 1…" at bounding box center [283, 136] width 567 height 273
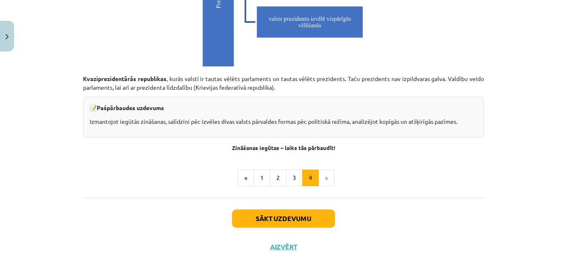
scroll to position [2394, 0]
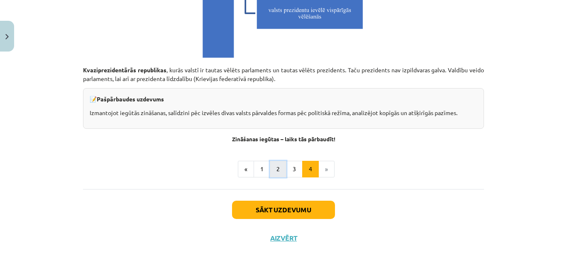
click at [270, 170] on button "2" at bounding box center [278, 169] width 17 height 17
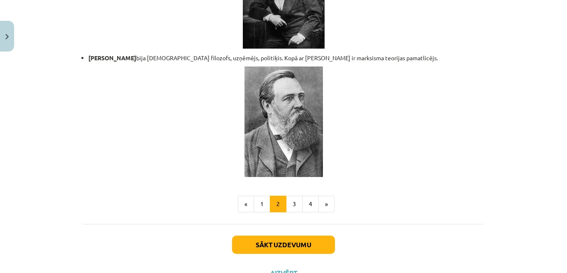
scroll to position [1822, 0]
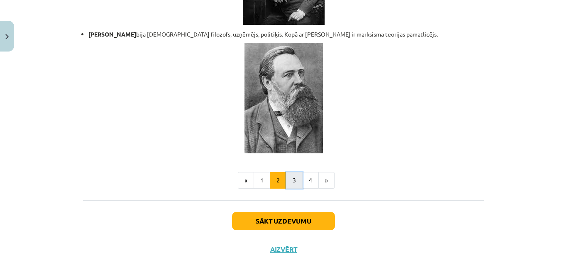
click at [295, 172] on button "3" at bounding box center [294, 180] width 17 height 17
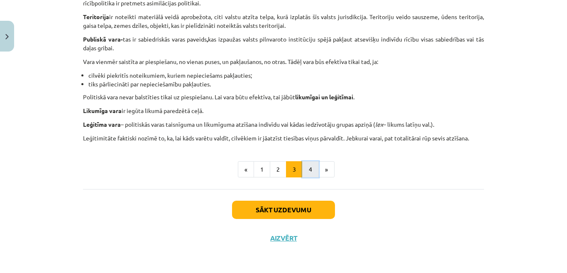
click at [313, 165] on button "4" at bounding box center [310, 169] width 17 height 17
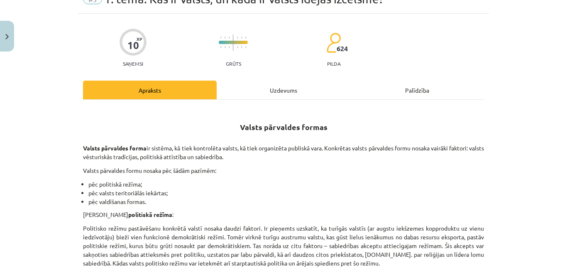
scroll to position [0, 0]
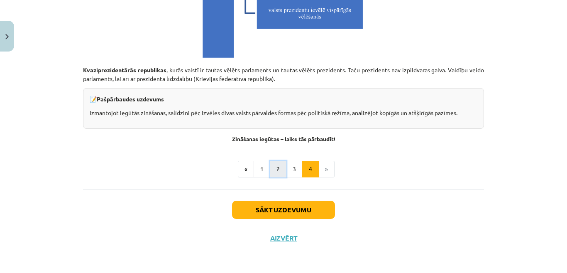
click at [275, 165] on button "2" at bounding box center [278, 169] width 17 height 17
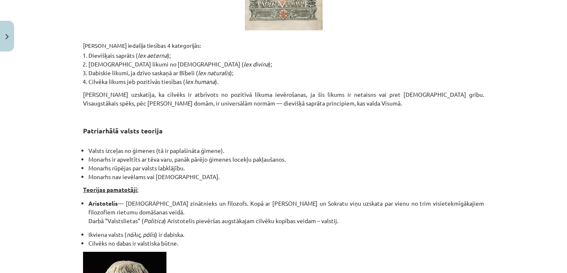
scroll to position [605, 0]
